Goal: Check status: Check status

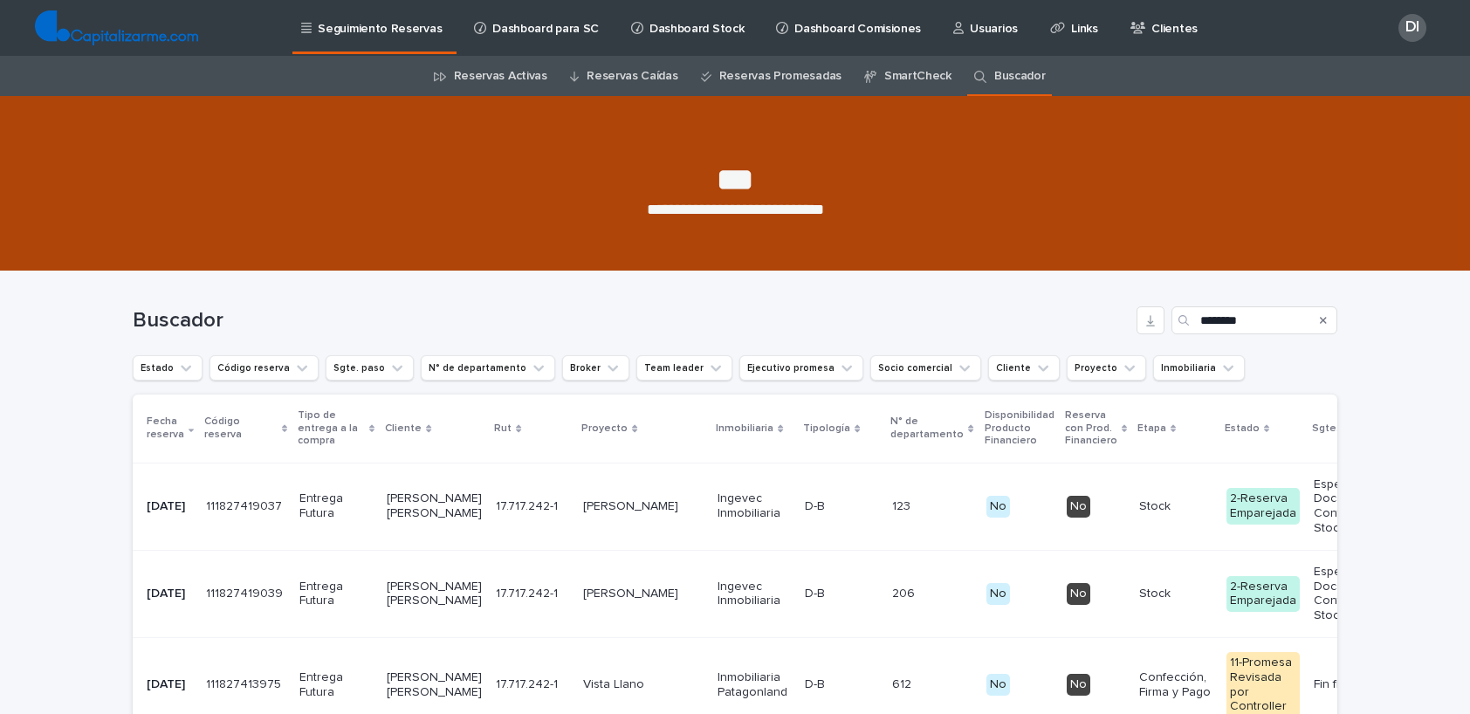
click at [392, 32] on p "Seguimiento Reservas" at bounding box center [380, 18] width 124 height 37
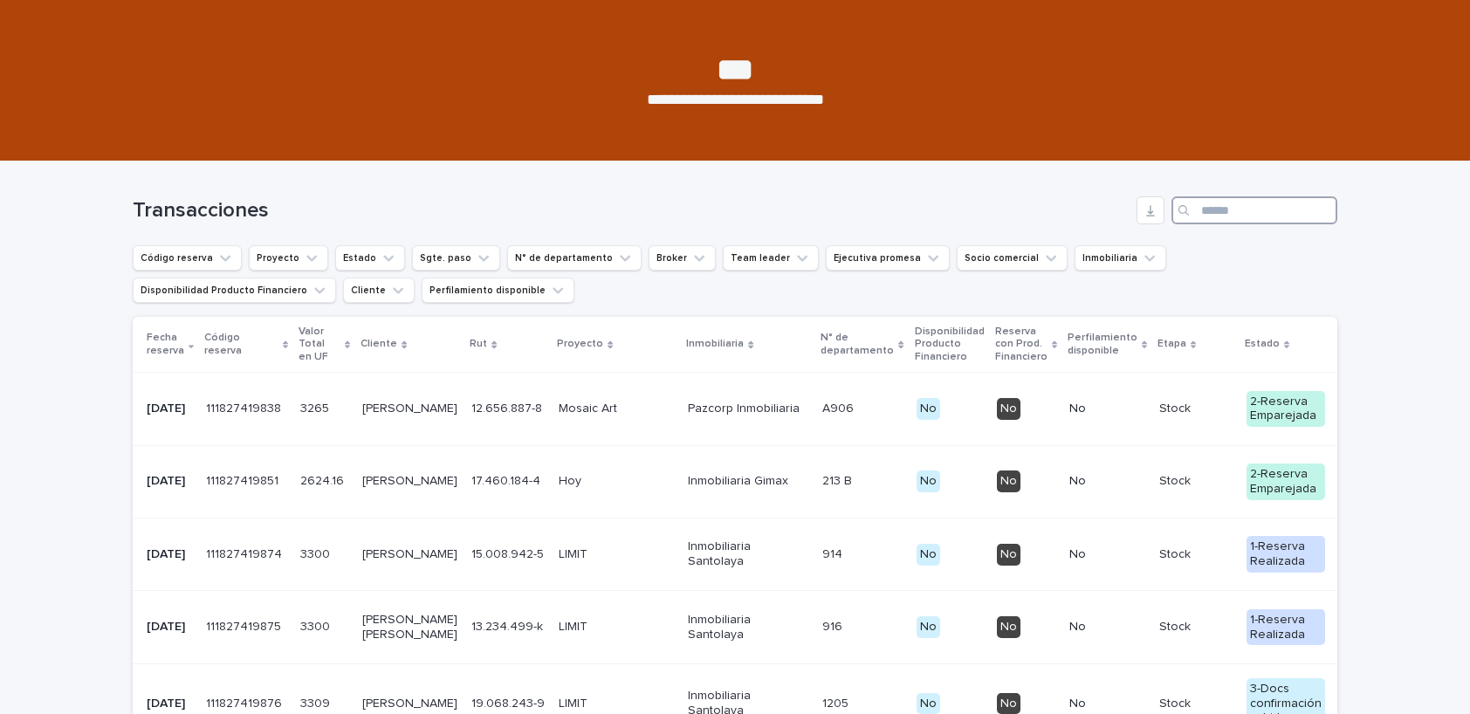
click at [1220, 212] on input "Search" at bounding box center [1254, 210] width 166 height 28
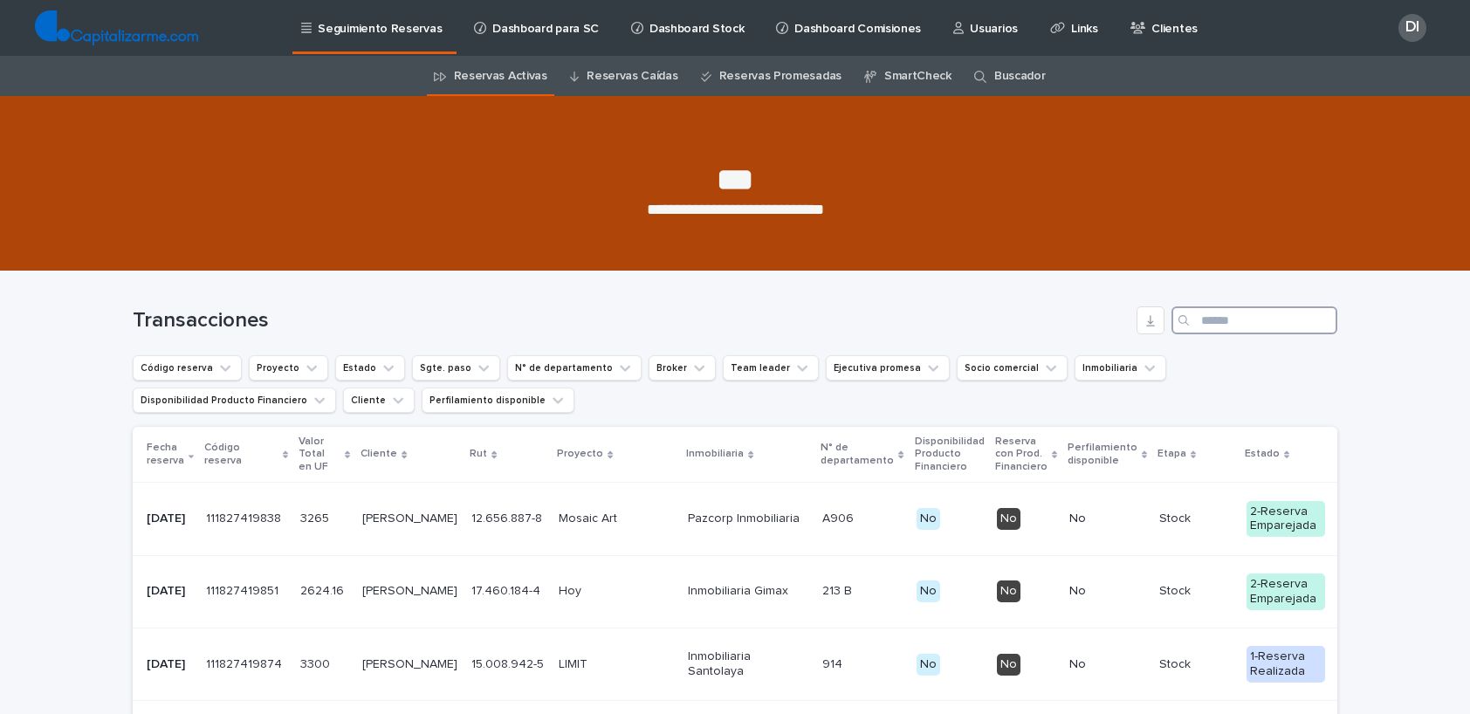
click at [1213, 319] on input "Search" at bounding box center [1254, 320] width 166 height 28
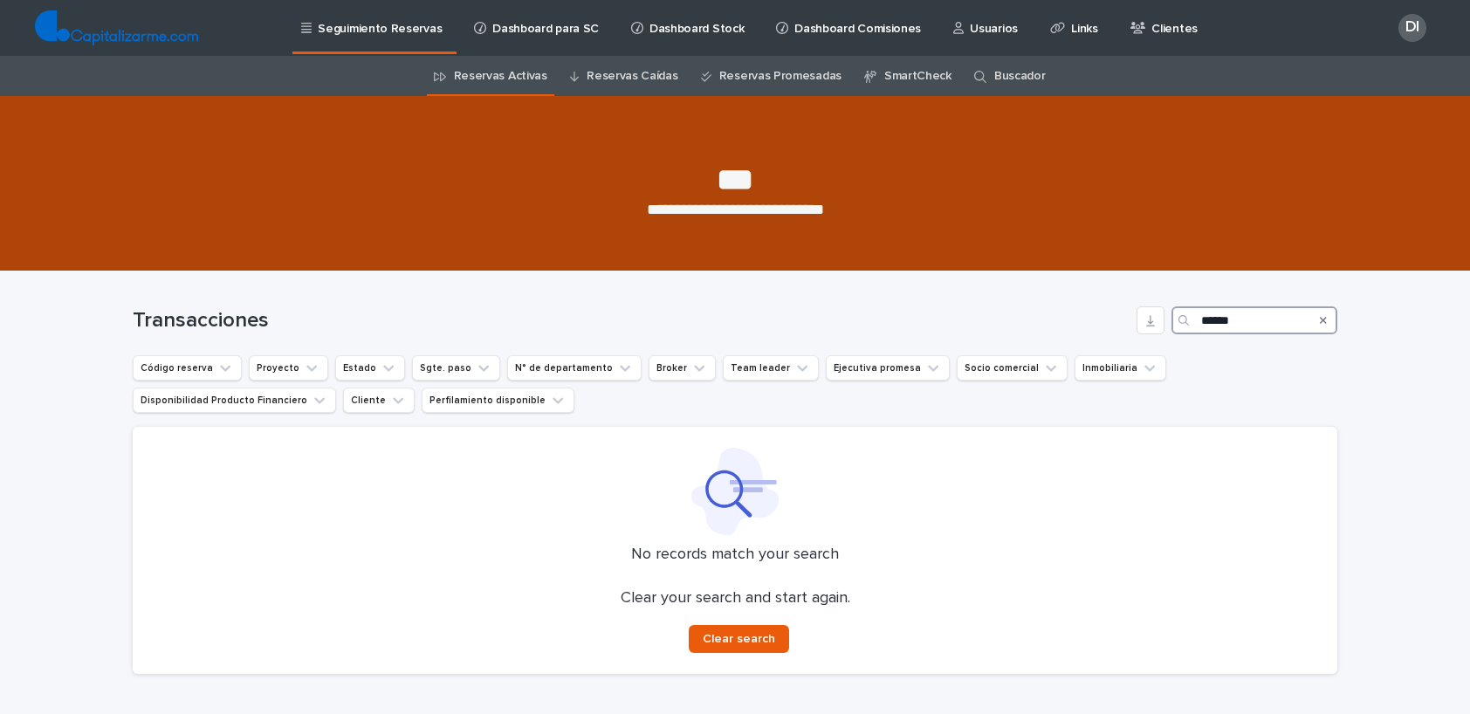
type input "******"
click at [1000, 79] on link "Buscador" at bounding box center [1020, 76] width 52 height 41
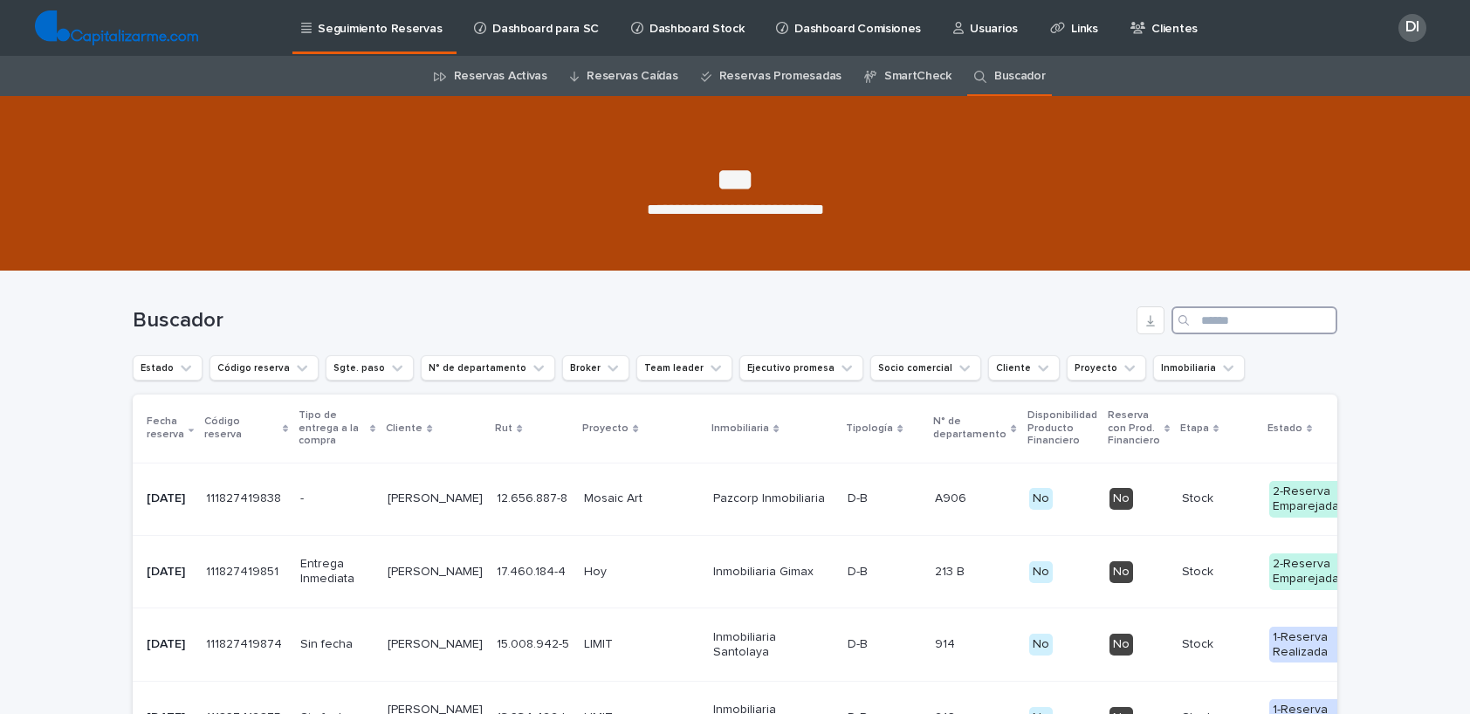
click at [1233, 324] on input "Search" at bounding box center [1254, 320] width 166 height 28
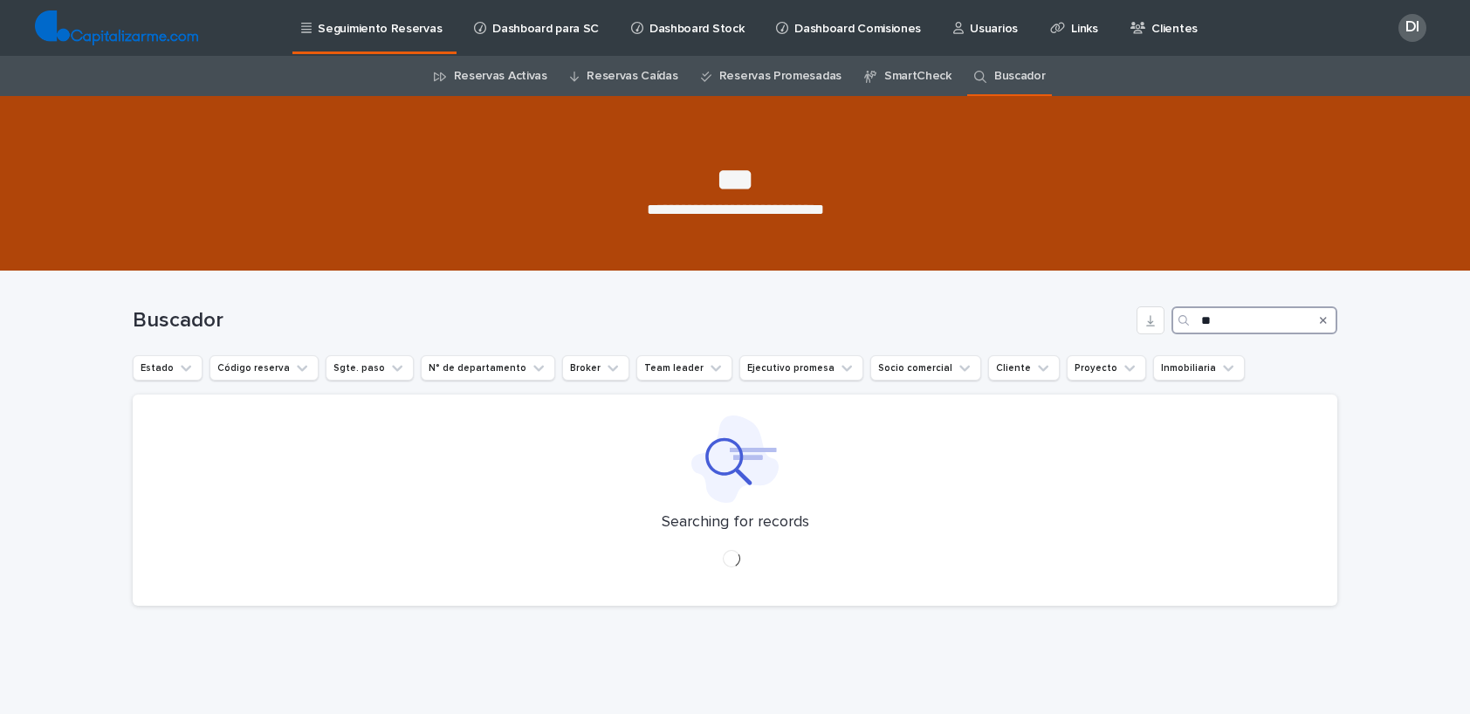
type input "*"
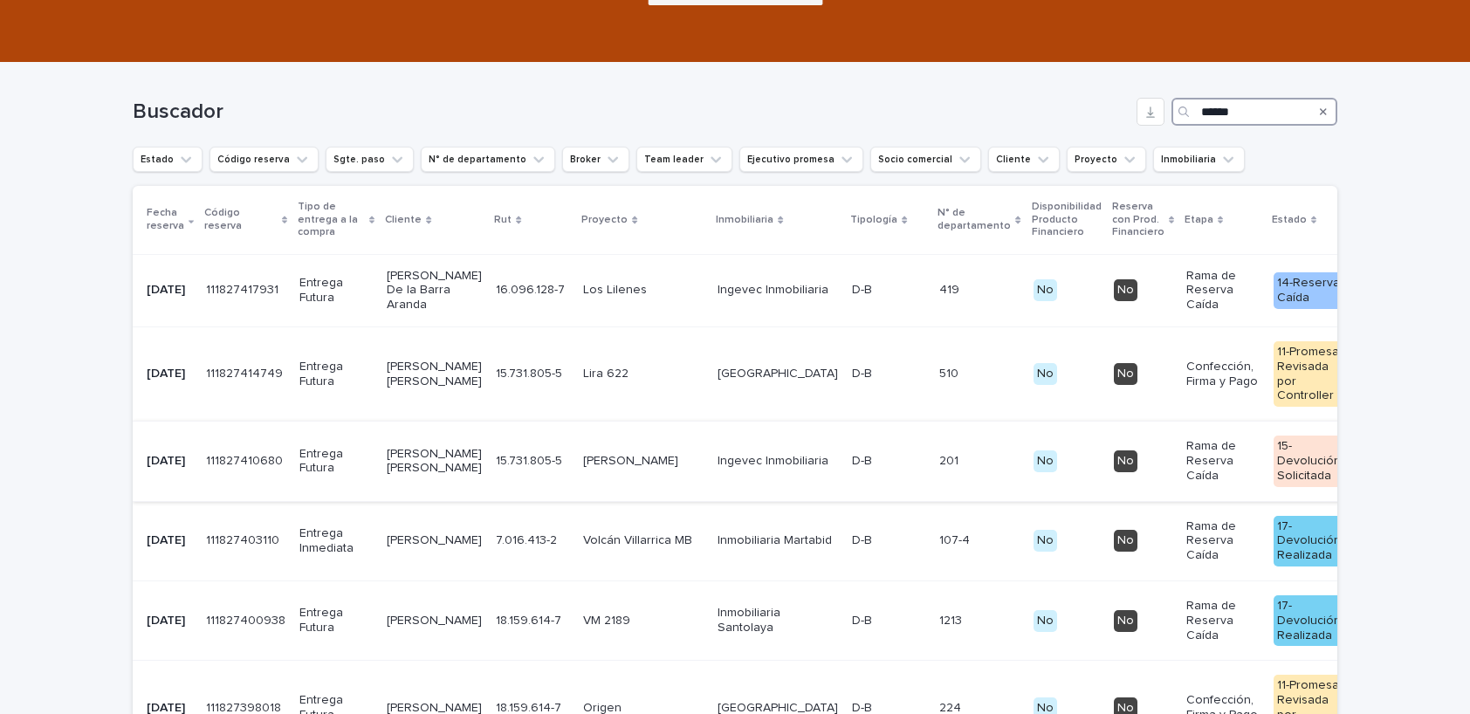
type input "******"
click at [583, 469] on p "[PERSON_NAME]" at bounding box center [643, 461] width 120 height 15
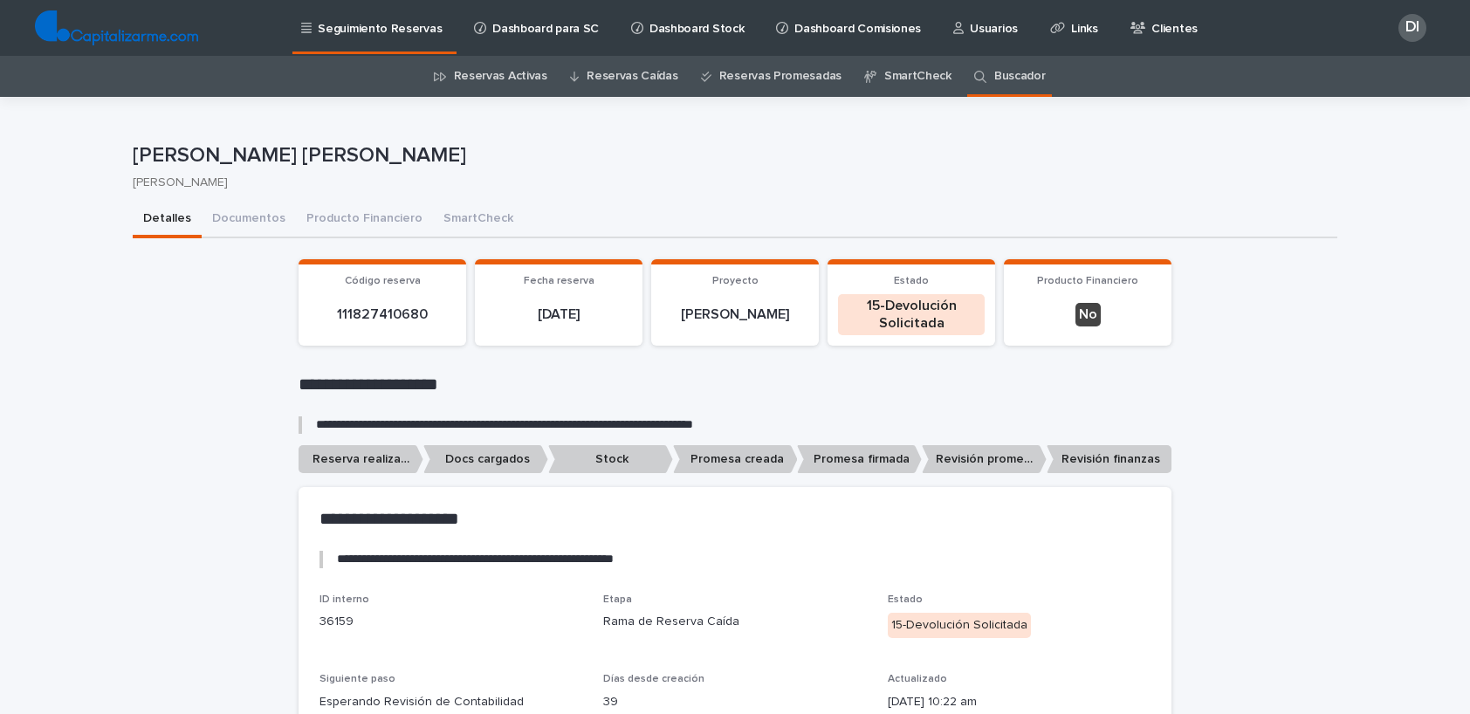
click at [382, 318] on p "111827410680" at bounding box center [382, 314] width 147 height 17
copy p "111827410680"
